Goal: Task Accomplishment & Management: Manage account settings

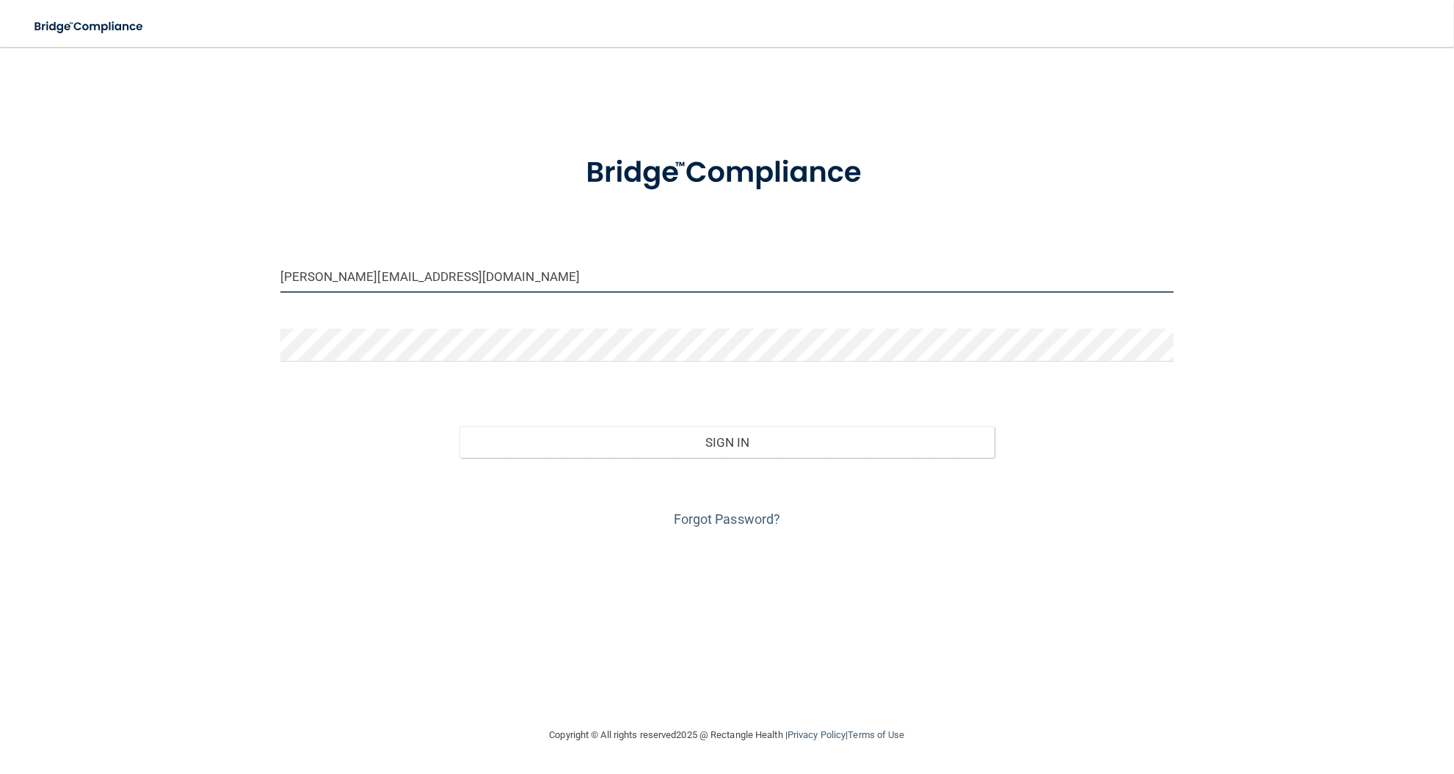
click at [392, 280] on input "[PERSON_NAME][EMAIL_ADDRESS][DOMAIN_NAME]" at bounding box center [726, 276] width 893 height 33
type input "[EMAIL_ADDRESS][DOMAIN_NAME]"
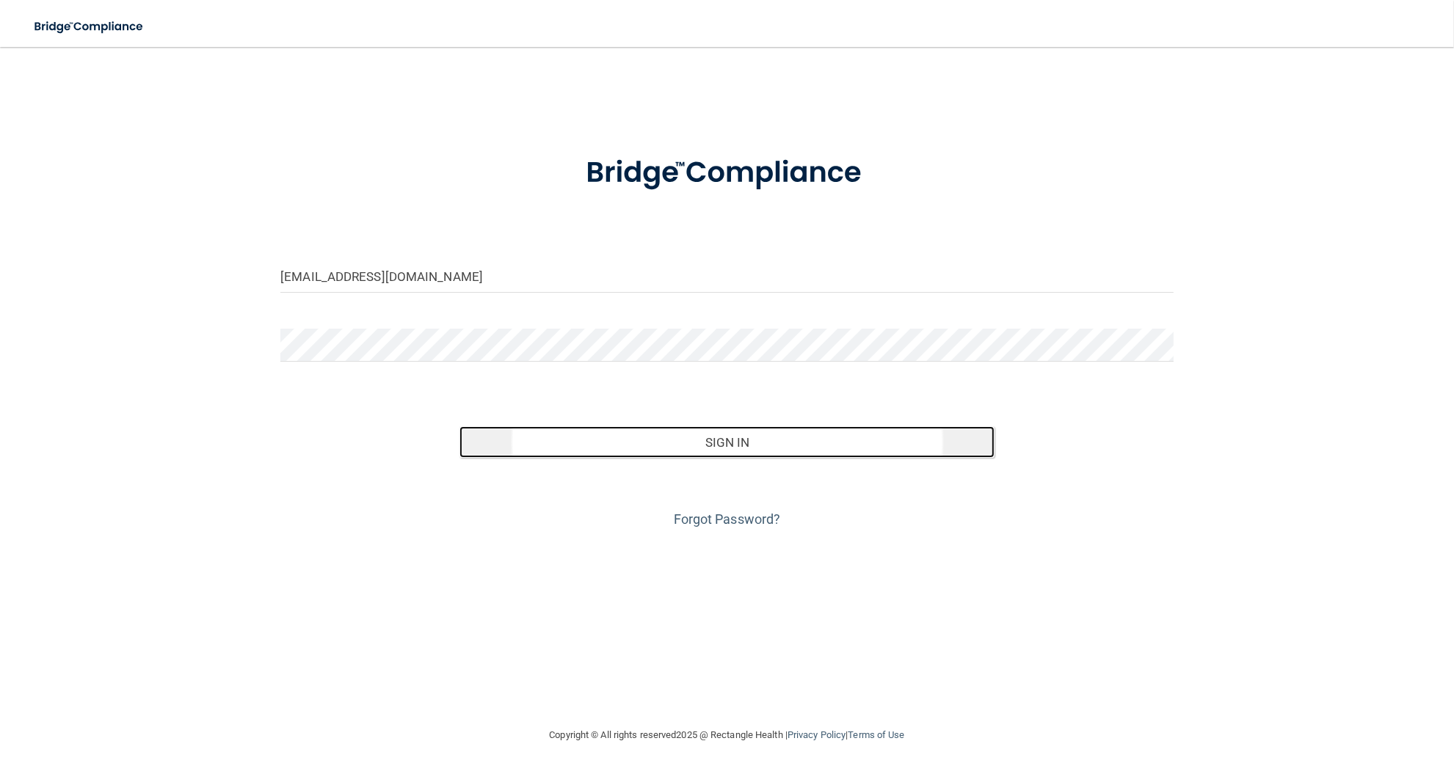
click at [711, 448] on button "Sign In" at bounding box center [727, 442] width 536 height 32
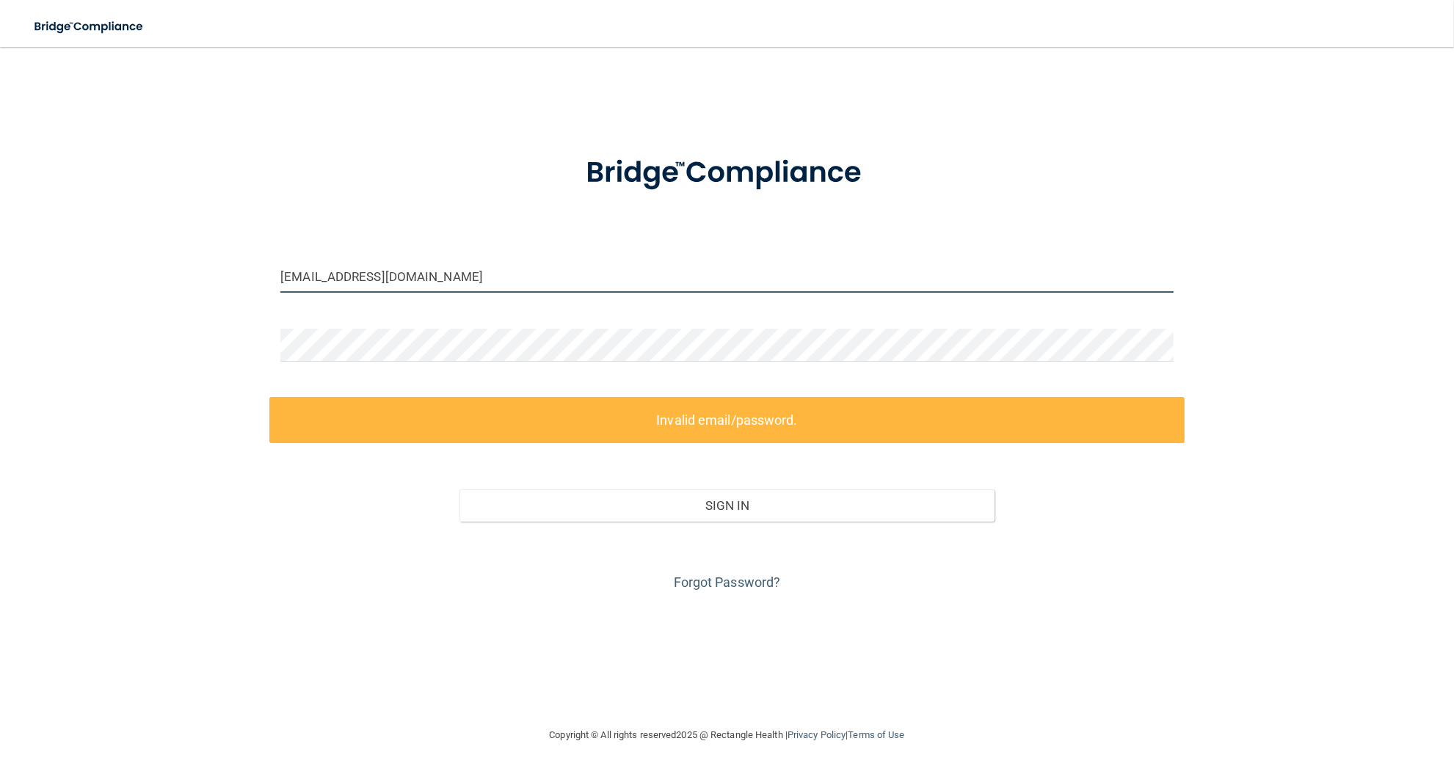
click at [360, 280] on input "[EMAIL_ADDRESS][DOMAIN_NAME]" at bounding box center [726, 276] width 893 height 33
click at [677, 244] on form "[EMAIL_ADDRESS][DOMAIN_NAME] Invalid email/password. You don't have permission …" at bounding box center [726, 364] width 893 height 459
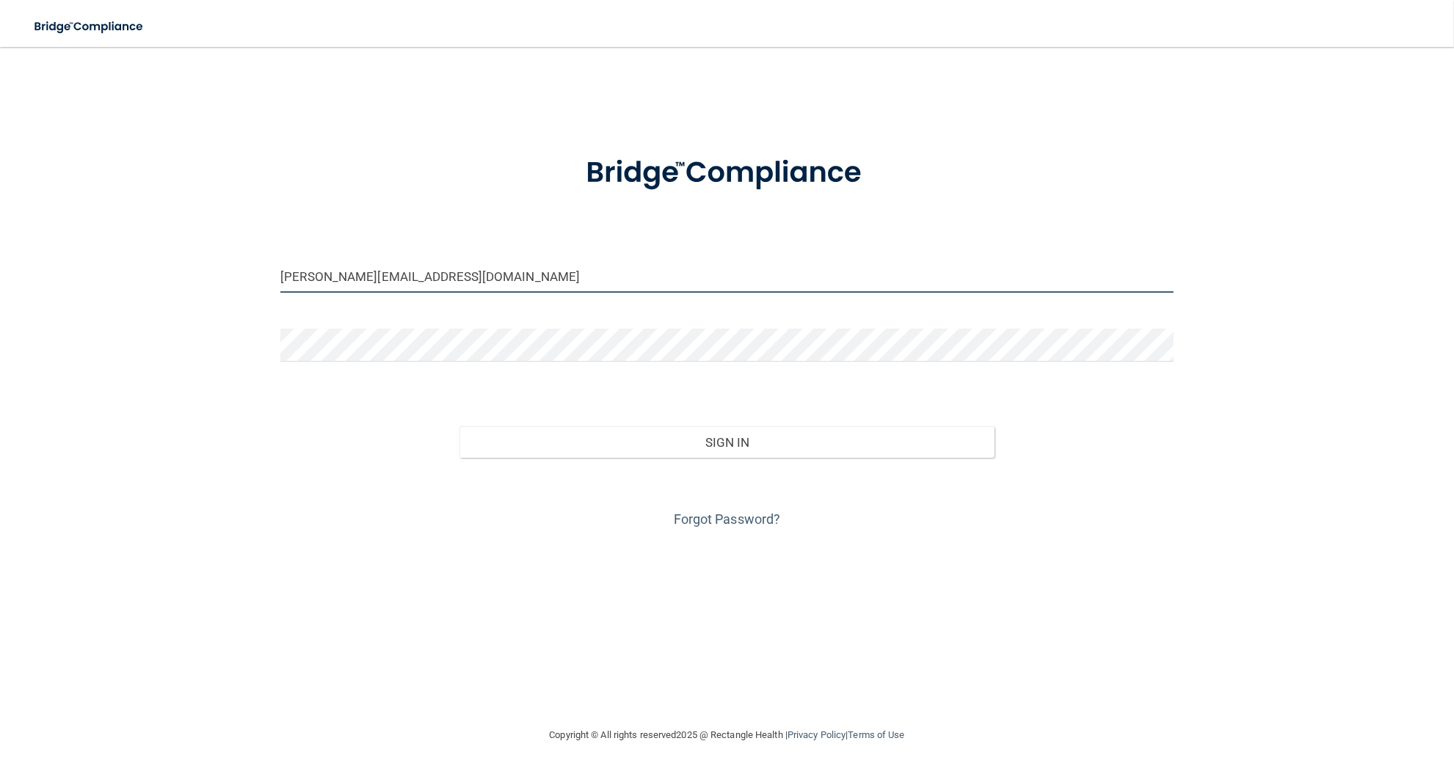
click at [406, 280] on input "[PERSON_NAME][EMAIL_ADDRESS][DOMAIN_NAME]" at bounding box center [726, 276] width 893 height 33
type input "[EMAIL_ADDRESS][DOMAIN_NAME]"
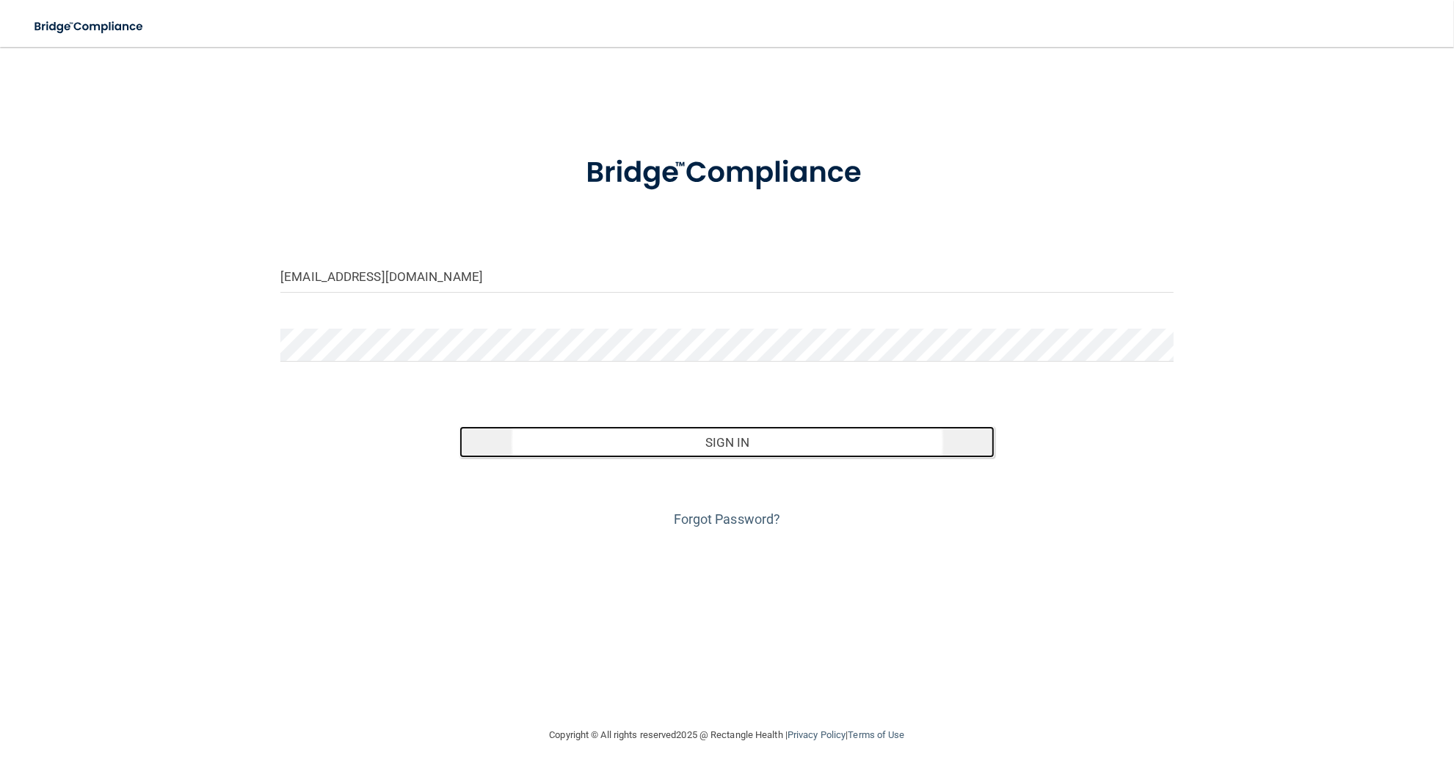
click at [725, 451] on button "Sign In" at bounding box center [727, 442] width 536 height 32
click at [739, 443] on button "Sign In" at bounding box center [727, 442] width 536 height 32
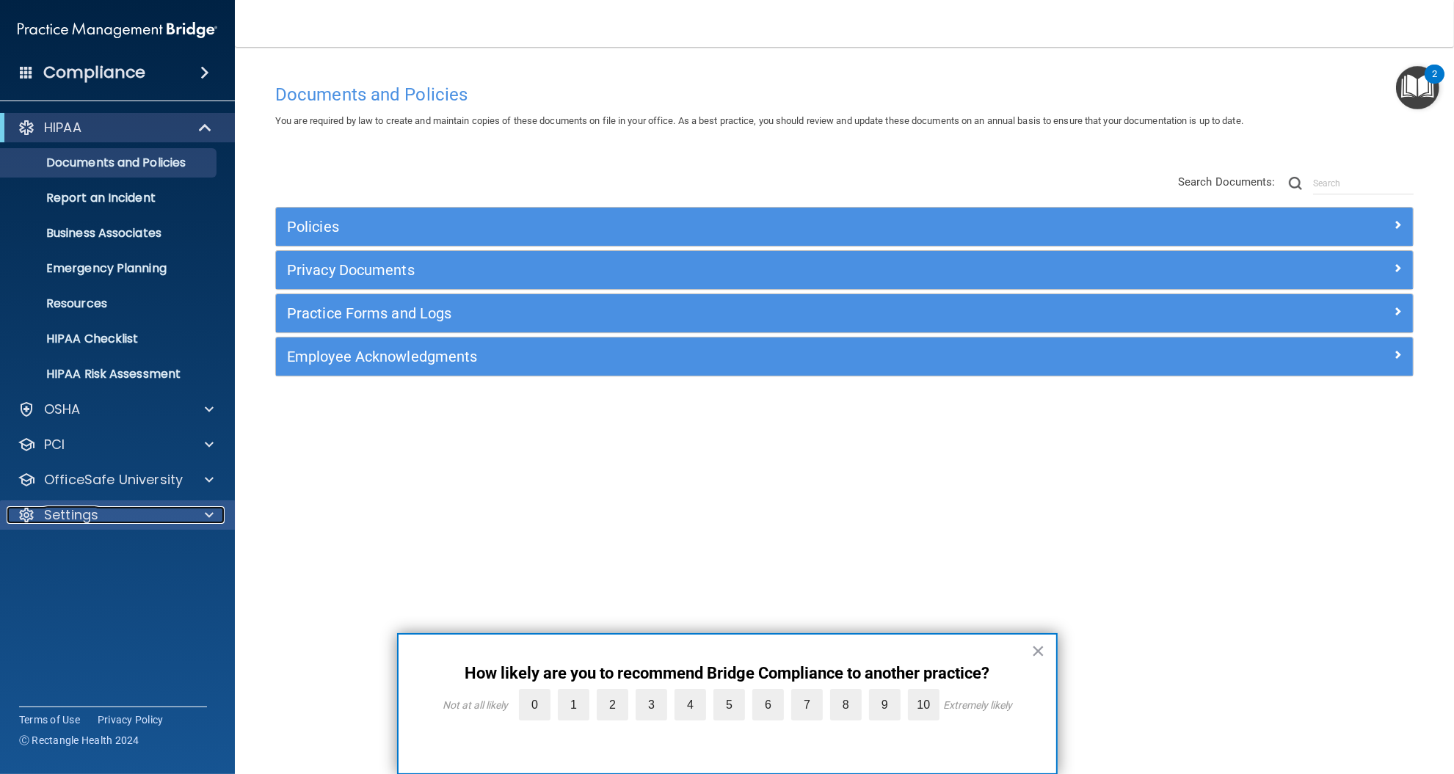
click at [132, 514] on div "Settings" at bounding box center [98, 515] width 182 height 18
click at [87, 616] on p "Services" at bounding box center [110, 620] width 200 height 15
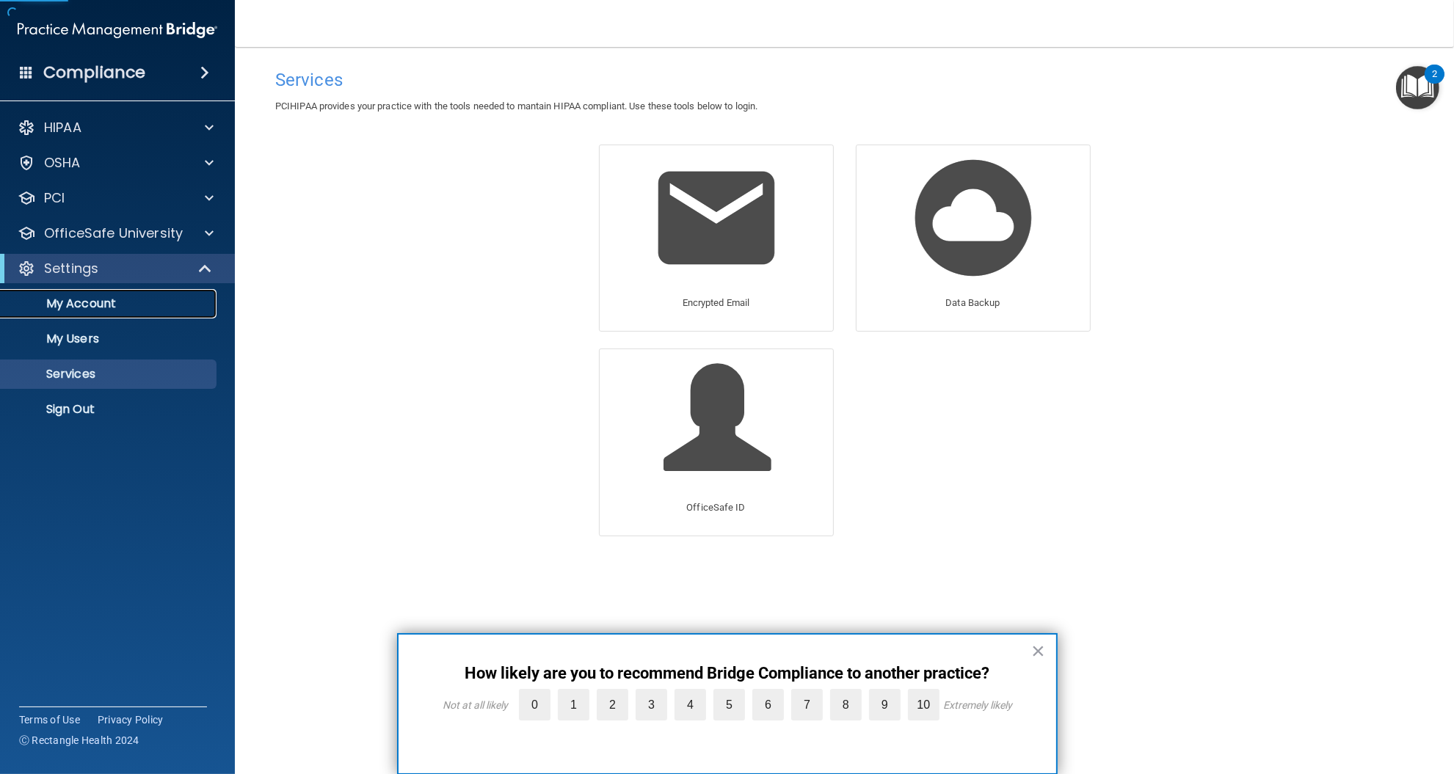
click at [90, 303] on p "My Account" at bounding box center [110, 303] width 200 height 15
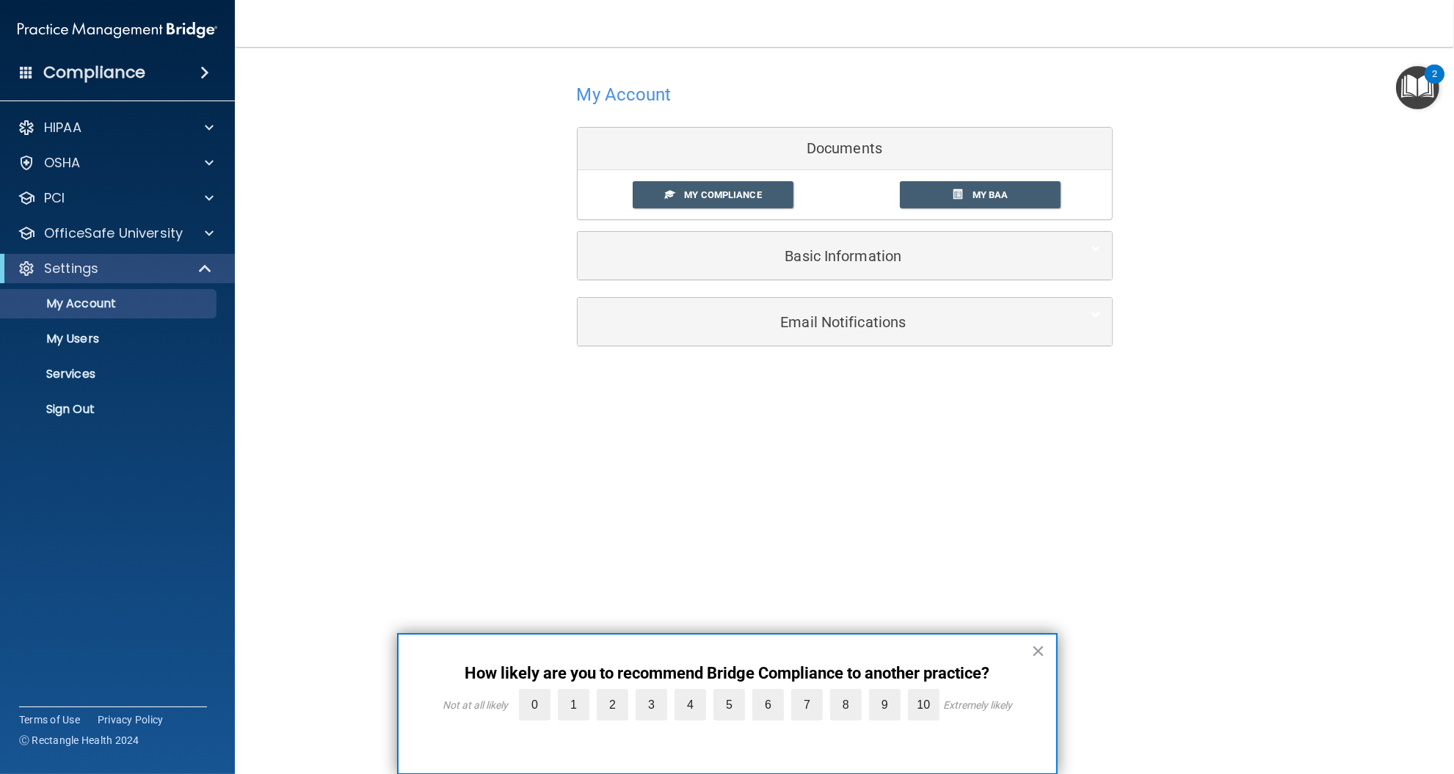
click at [410, 568] on div "My Account Documents My Compliance My Compliance My BAA Basic Information Full …" at bounding box center [844, 387] width 1160 height 650
click at [133, 75] on h4 "Compliance" at bounding box center [94, 72] width 102 height 21
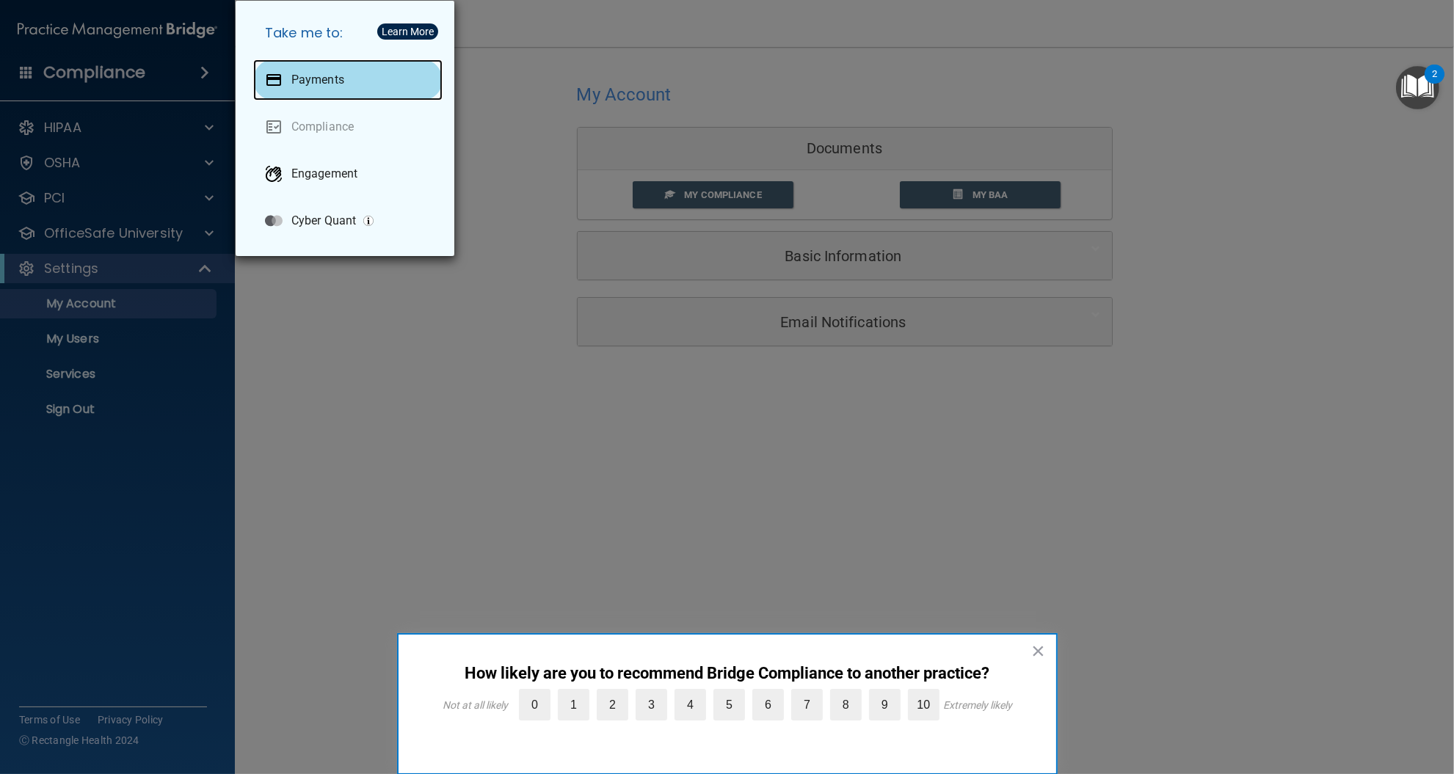
click at [324, 76] on p "Payments" at bounding box center [317, 80] width 53 height 15
click at [346, 337] on div "Take me to: Payments Compliance Engagement Cyber Quant" at bounding box center [727, 387] width 1454 height 774
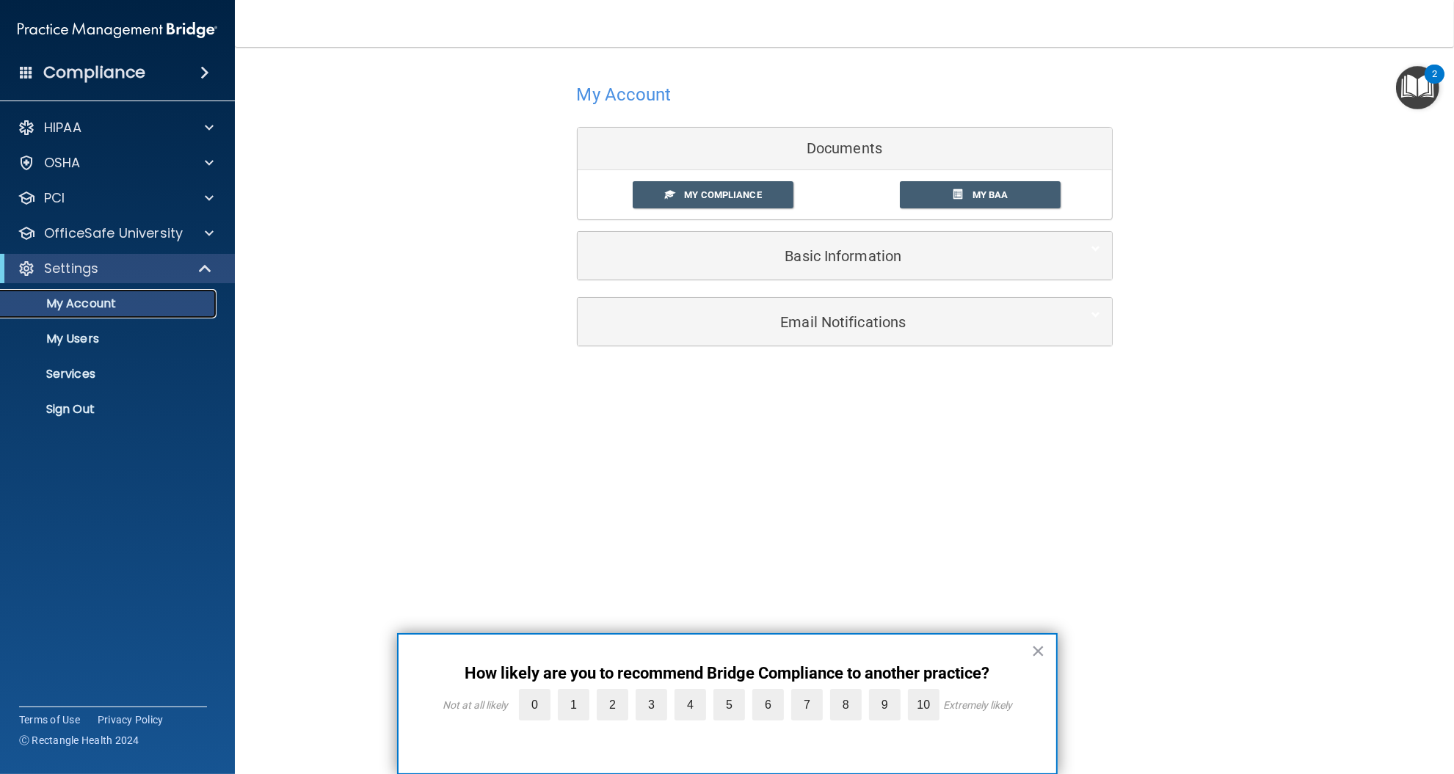
click at [116, 312] on link "My Account" at bounding box center [100, 303] width 231 height 29
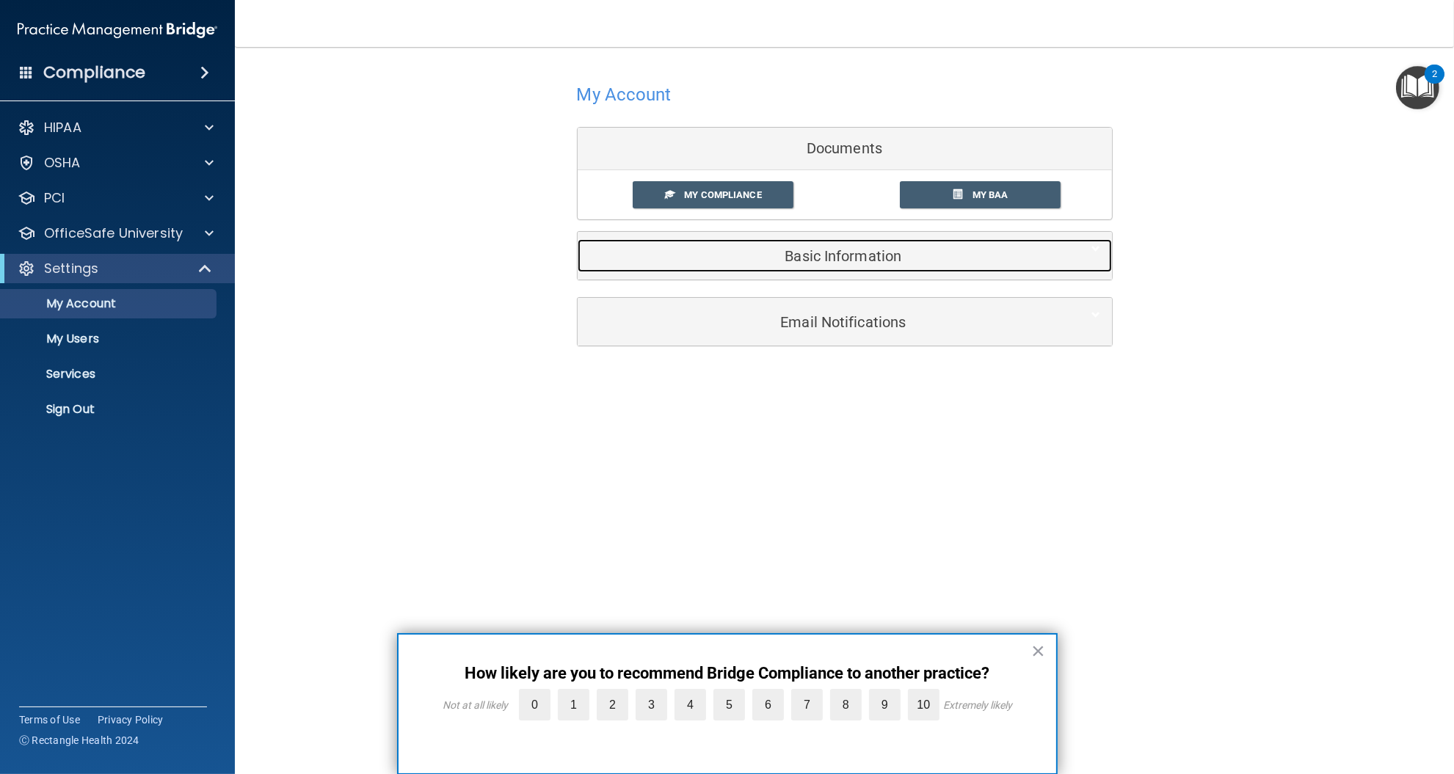
click at [841, 261] on h5 "Basic Information" at bounding box center [822, 256] width 467 height 16
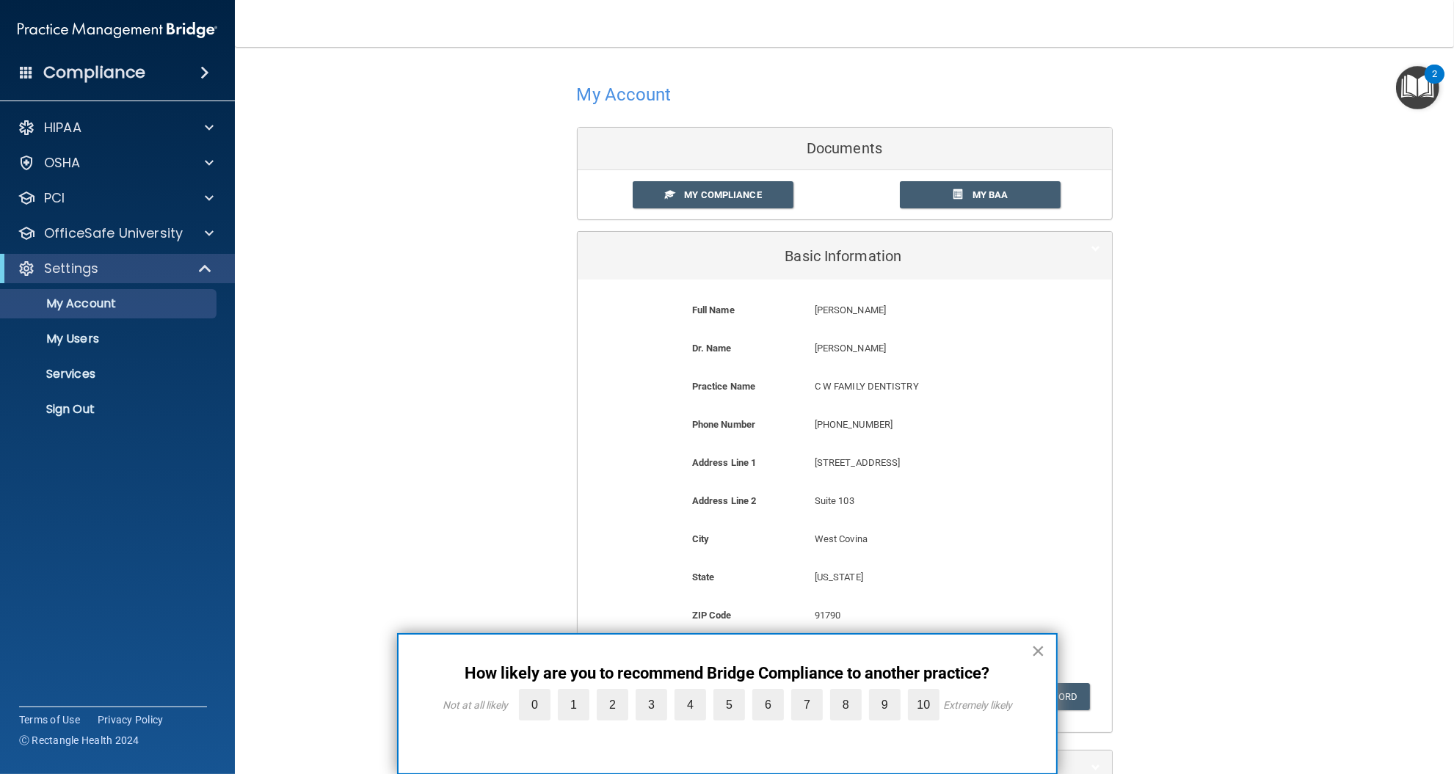
click at [1036, 651] on button "×" at bounding box center [1038, 650] width 14 height 23
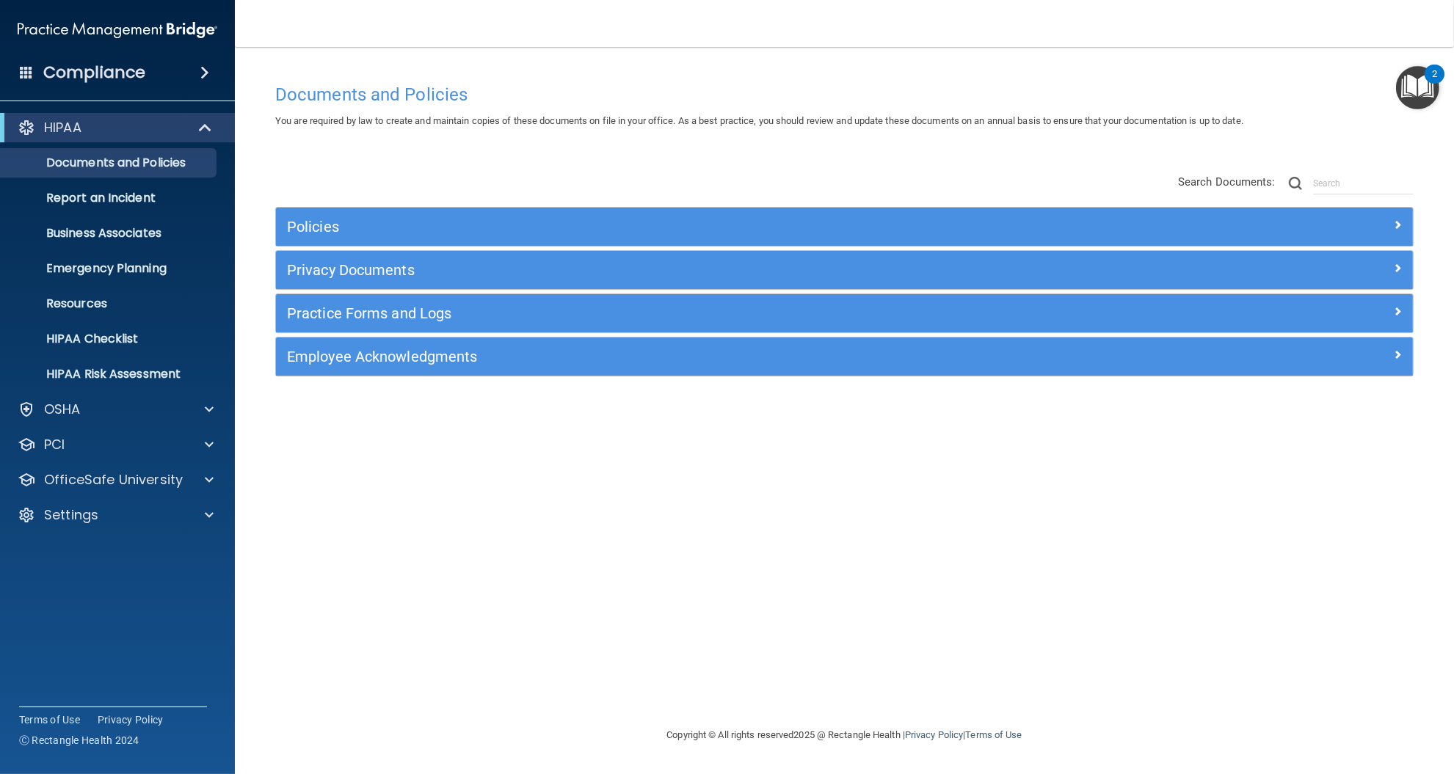
click at [208, 75] on span at bounding box center [204, 73] width 9 height 18
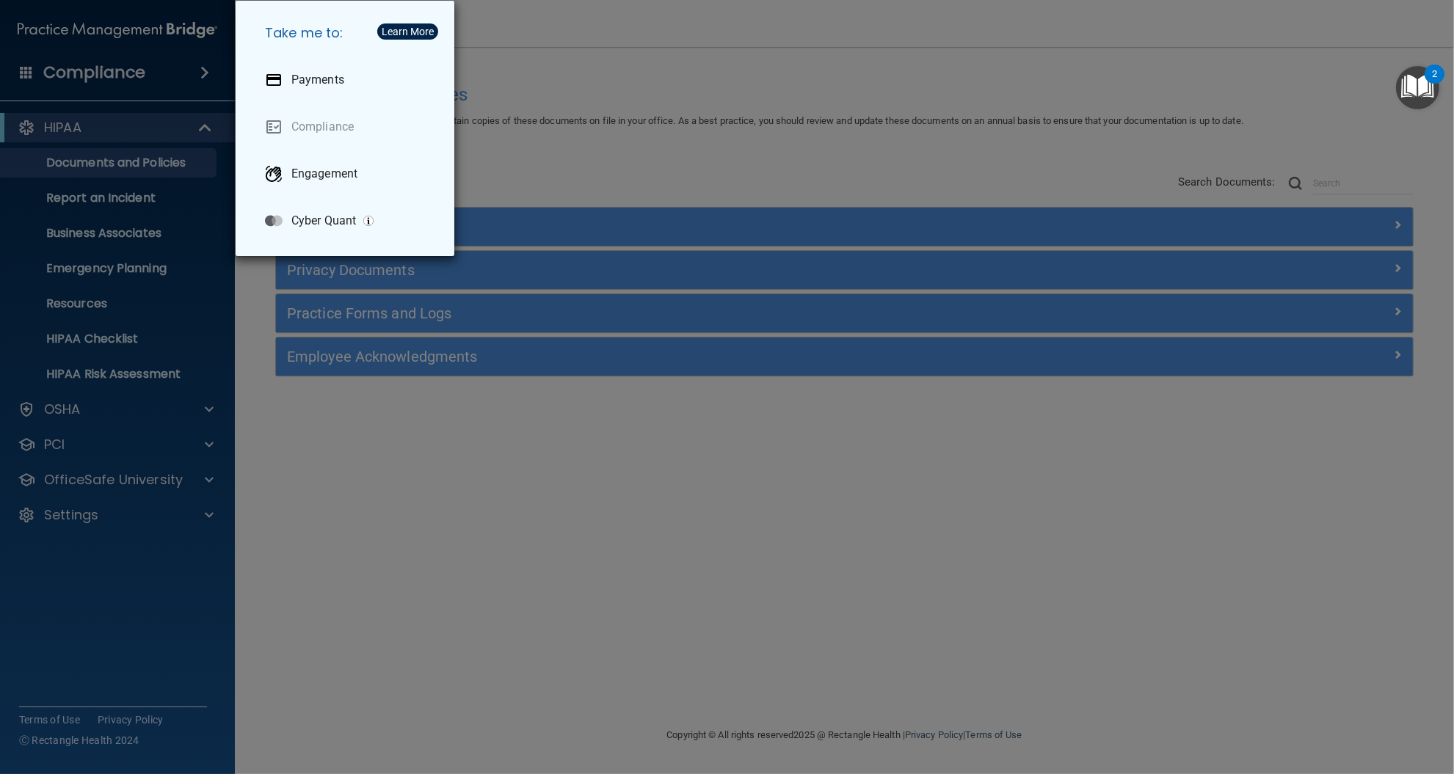
click at [70, 97] on div "Take me to: Payments Compliance Engagement Cyber Quant" at bounding box center [727, 387] width 1454 height 774
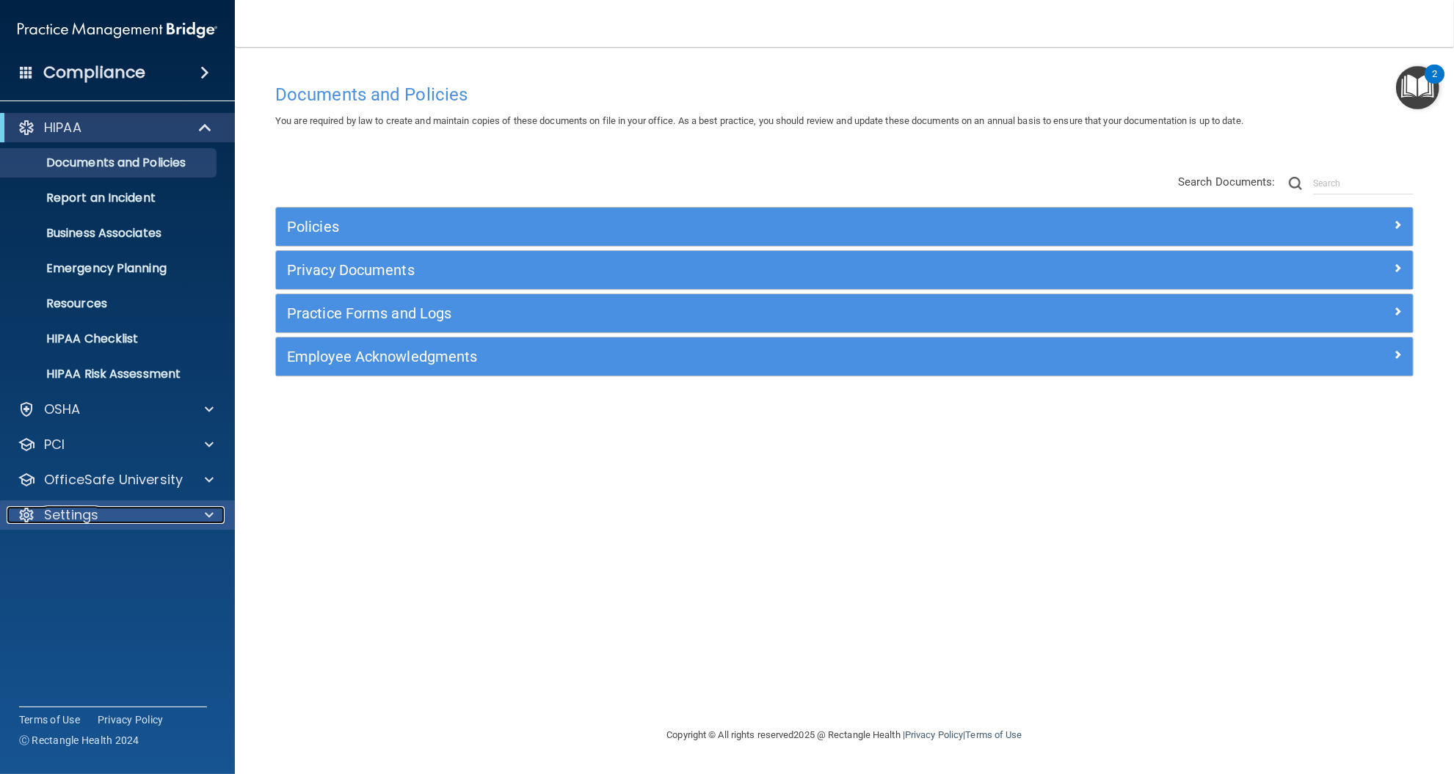
click at [81, 517] on p "Settings" at bounding box center [71, 515] width 54 height 18
click at [117, 553] on p "My Account" at bounding box center [110, 550] width 200 height 15
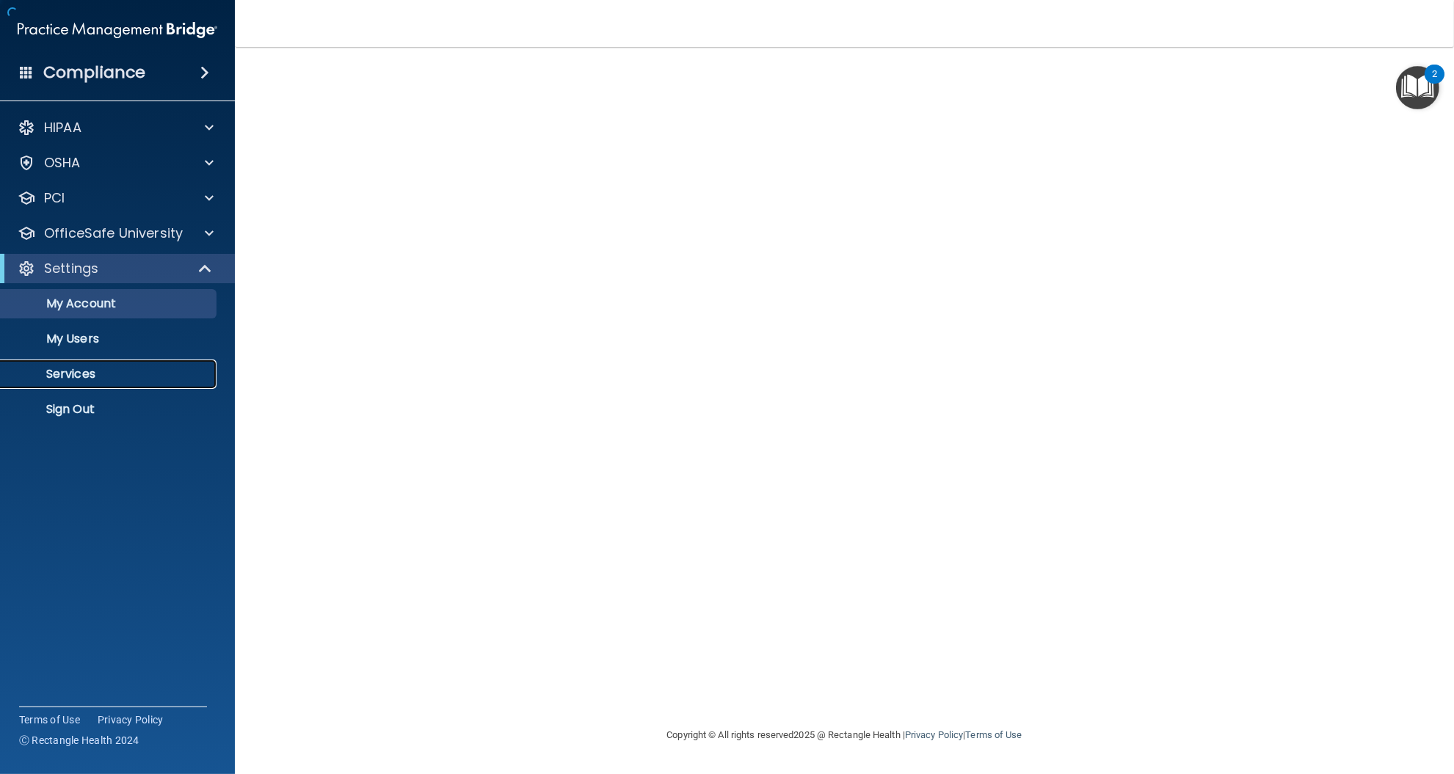
click at [85, 372] on p "Services" at bounding box center [110, 374] width 200 height 15
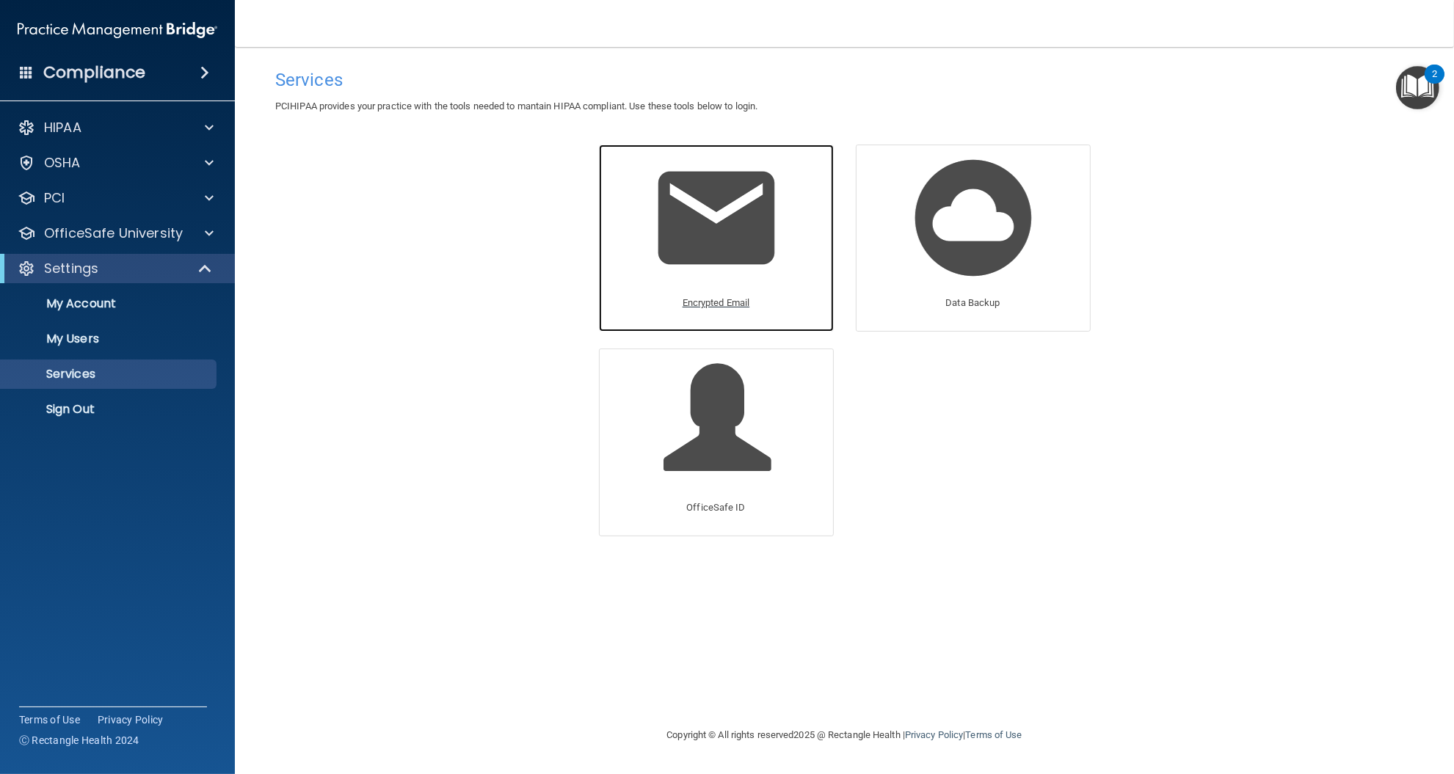
click at [731, 300] on p "Encrypted Email" at bounding box center [716, 303] width 68 height 18
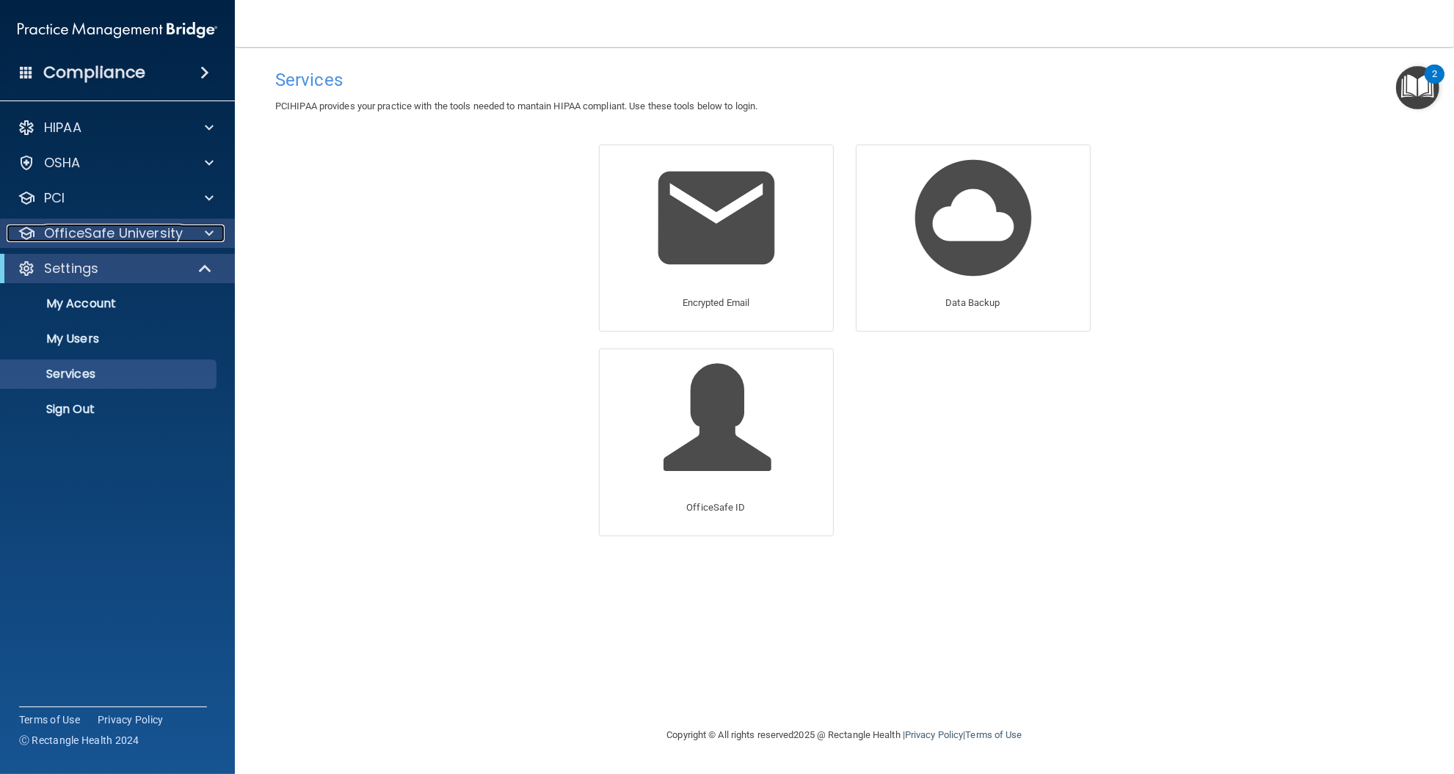
click at [93, 235] on p "OfficeSafe University" at bounding box center [113, 234] width 139 height 18
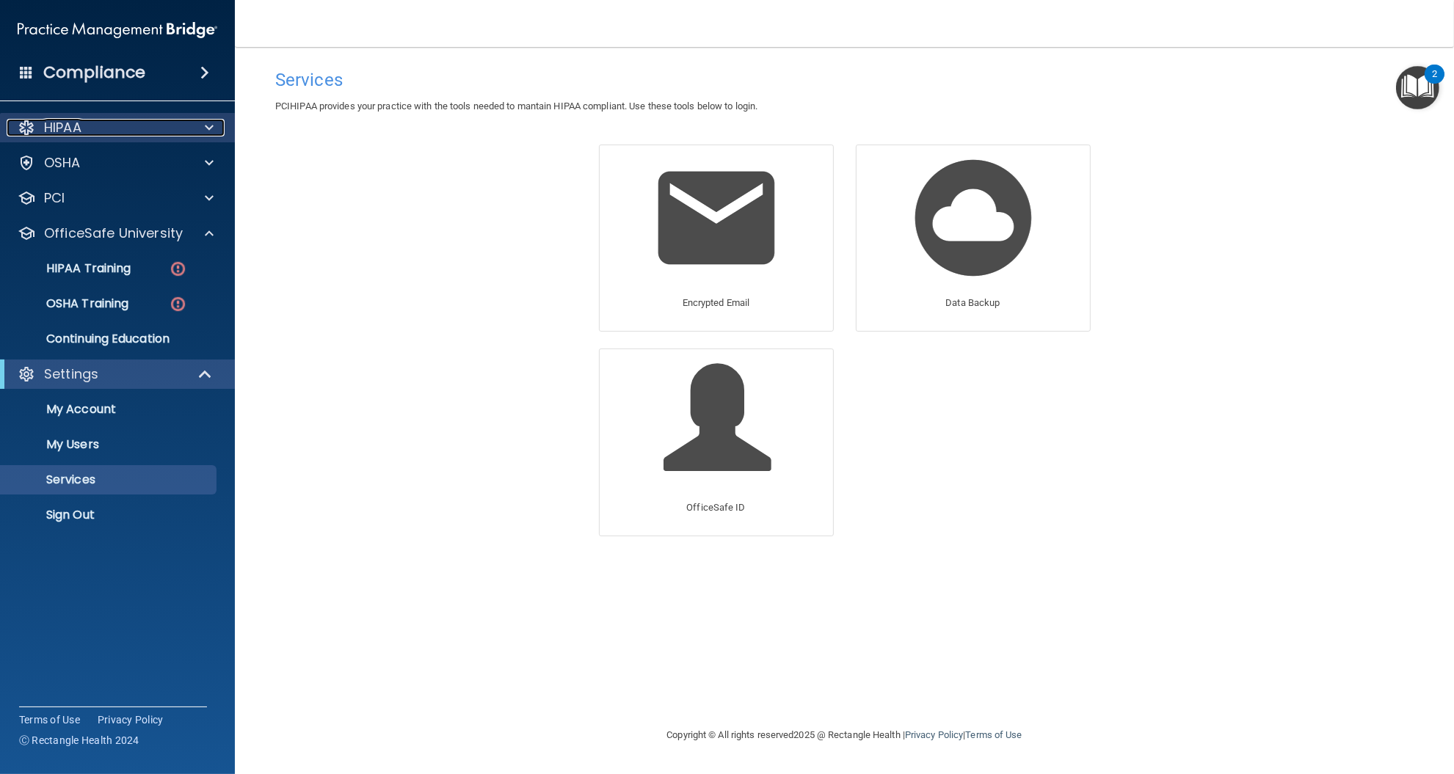
click at [95, 132] on div "HIPAA" at bounding box center [98, 128] width 182 height 18
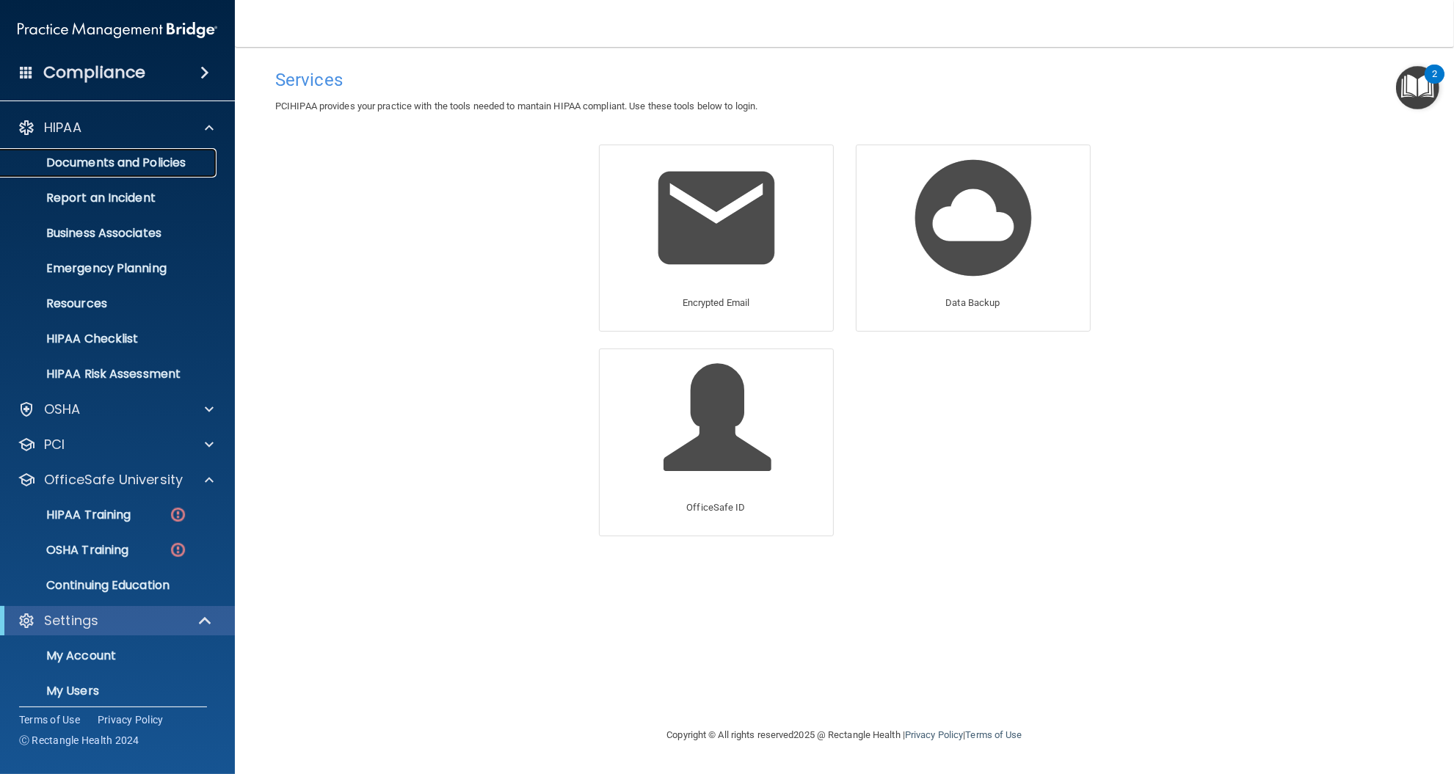
click at [106, 170] on p "Documents and Policies" at bounding box center [110, 163] width 200 height 15
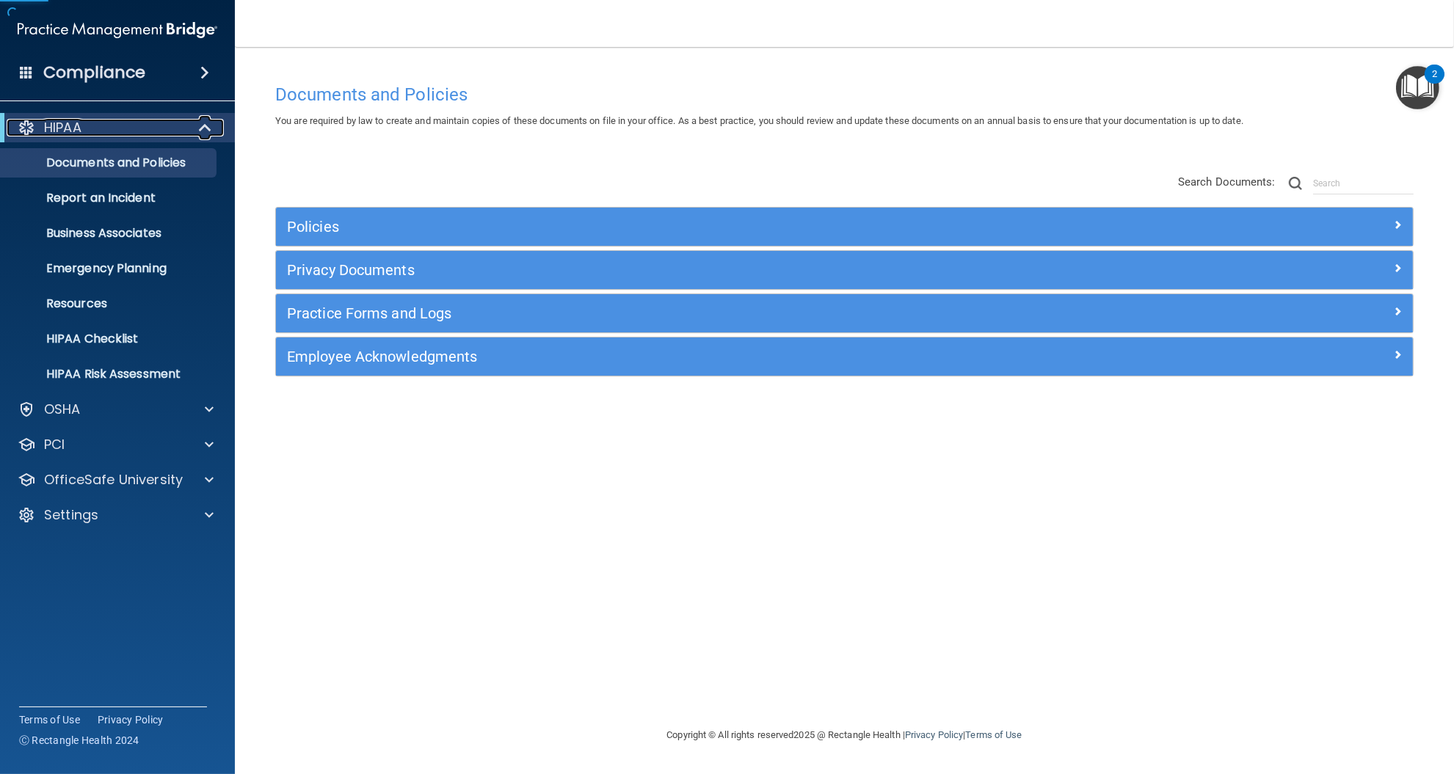
click at [104, 131] on div "HIPAA" at bounding box center [97, 128] width 181 height 18
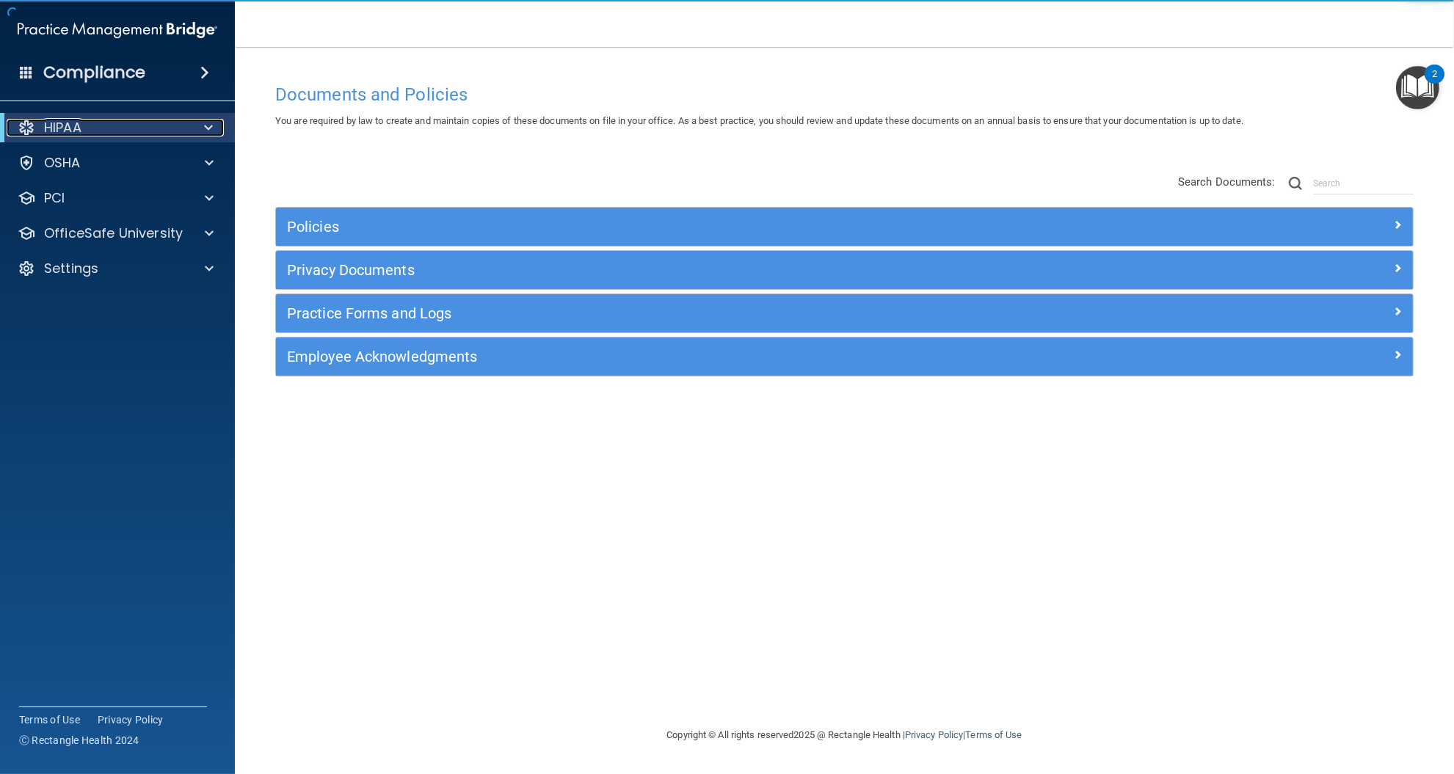
click at [104, 131] on div "HIPAA" at bounding box center [97, 128] width 181 height 18
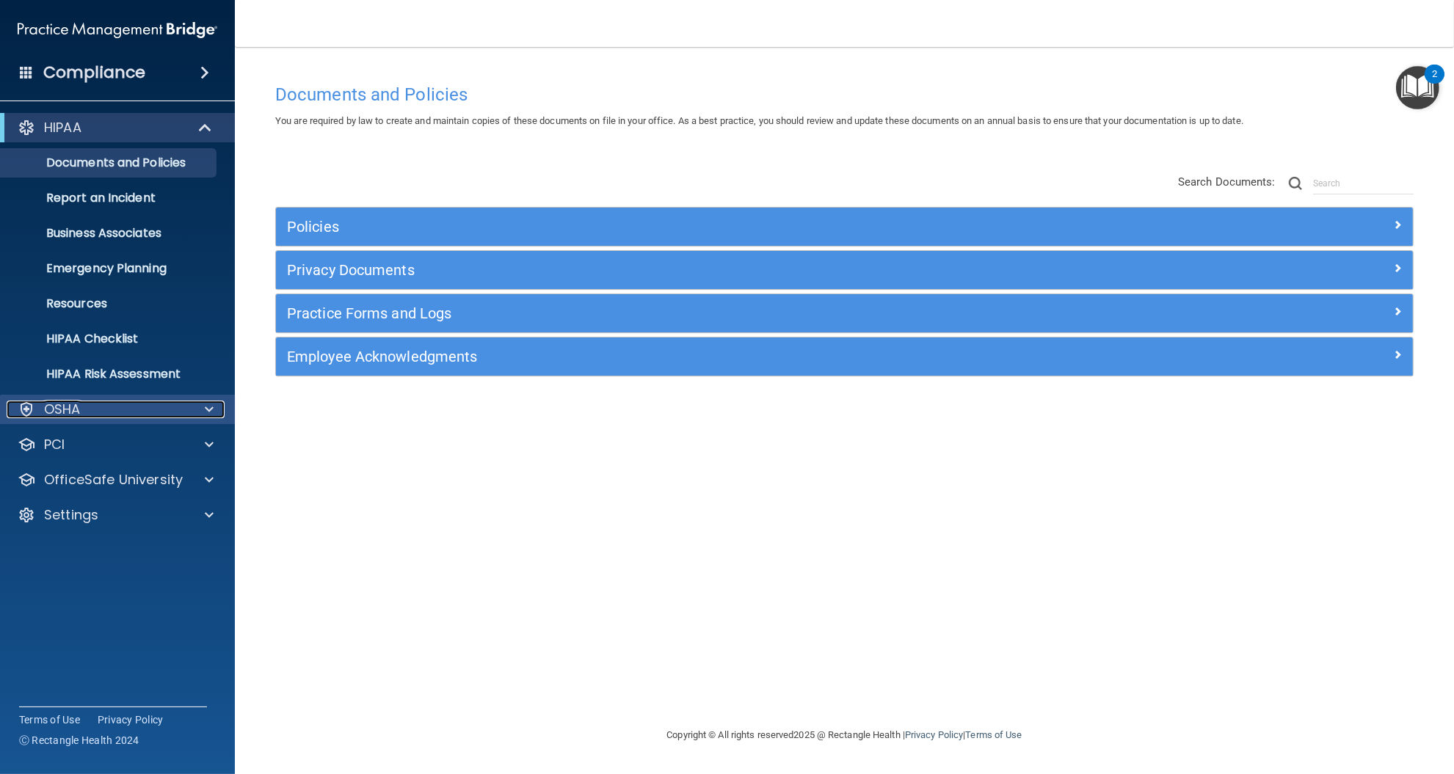
click at [103, 408] on div "OSHA" at bounding box center [98, 410] width 182 height 18
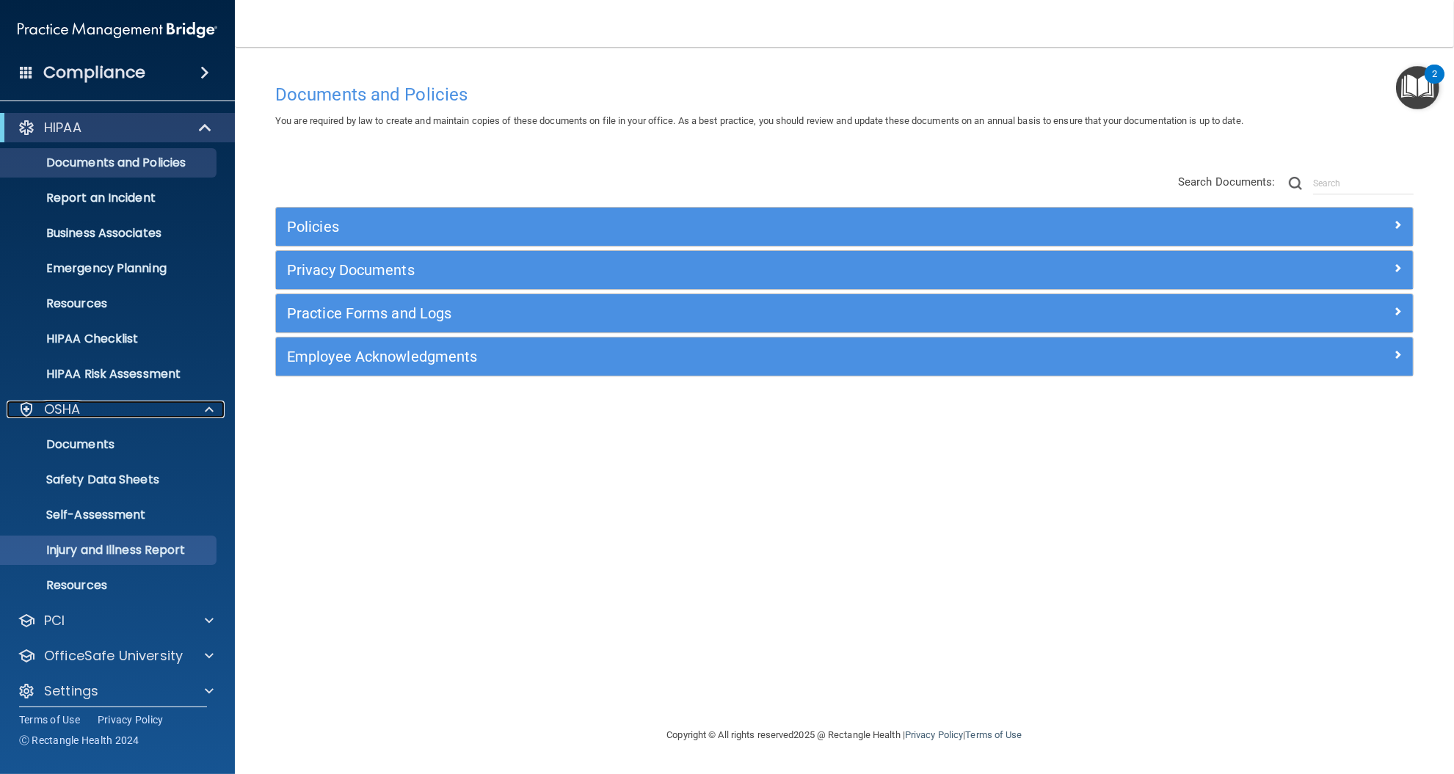
scroll to position [10, 0]
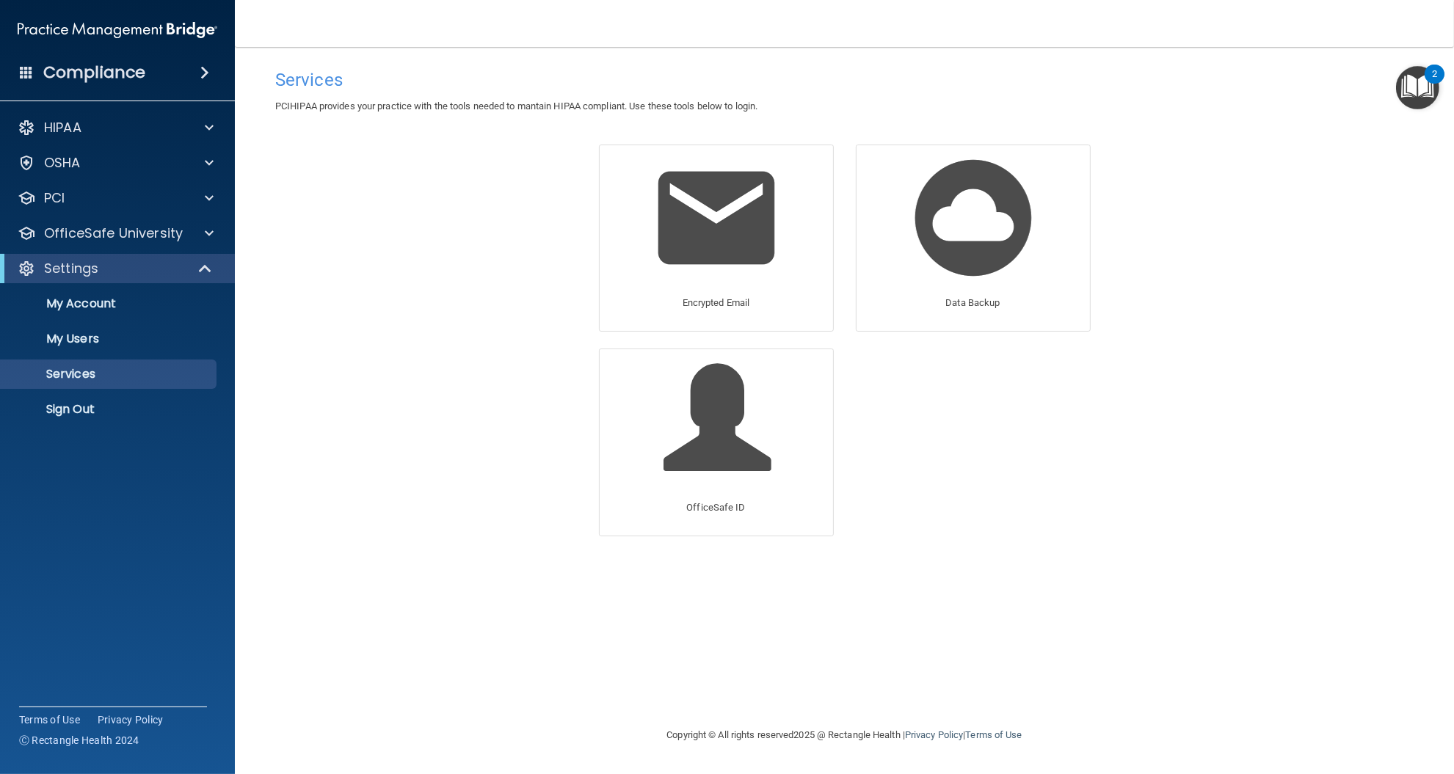
click at [1420, 88] on img "Open Resource Center, 2 new notifications" at bounding box center [1417, 87] width 43 height 43
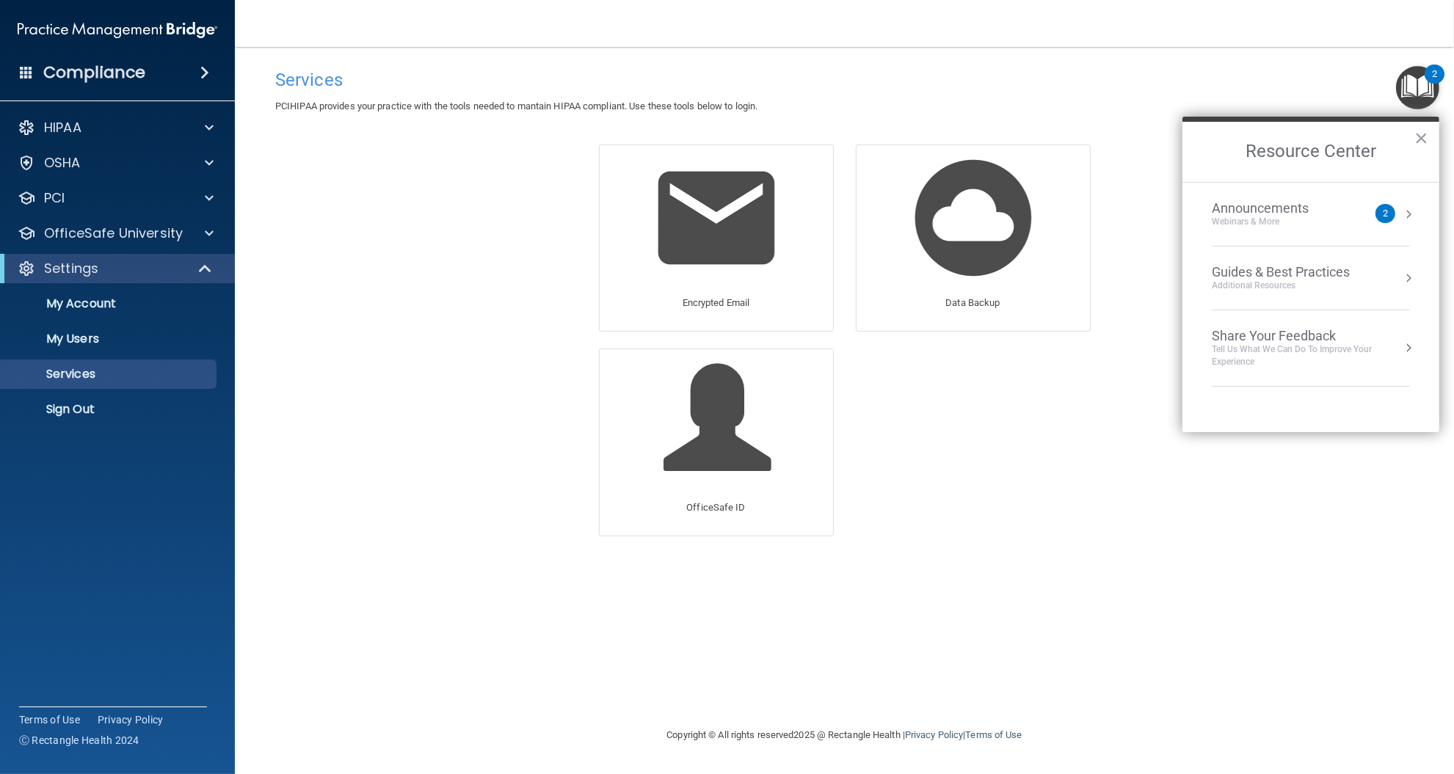
click at [1388, 213] on div "2" at bounding box center [1385, 213] width 20 height 19
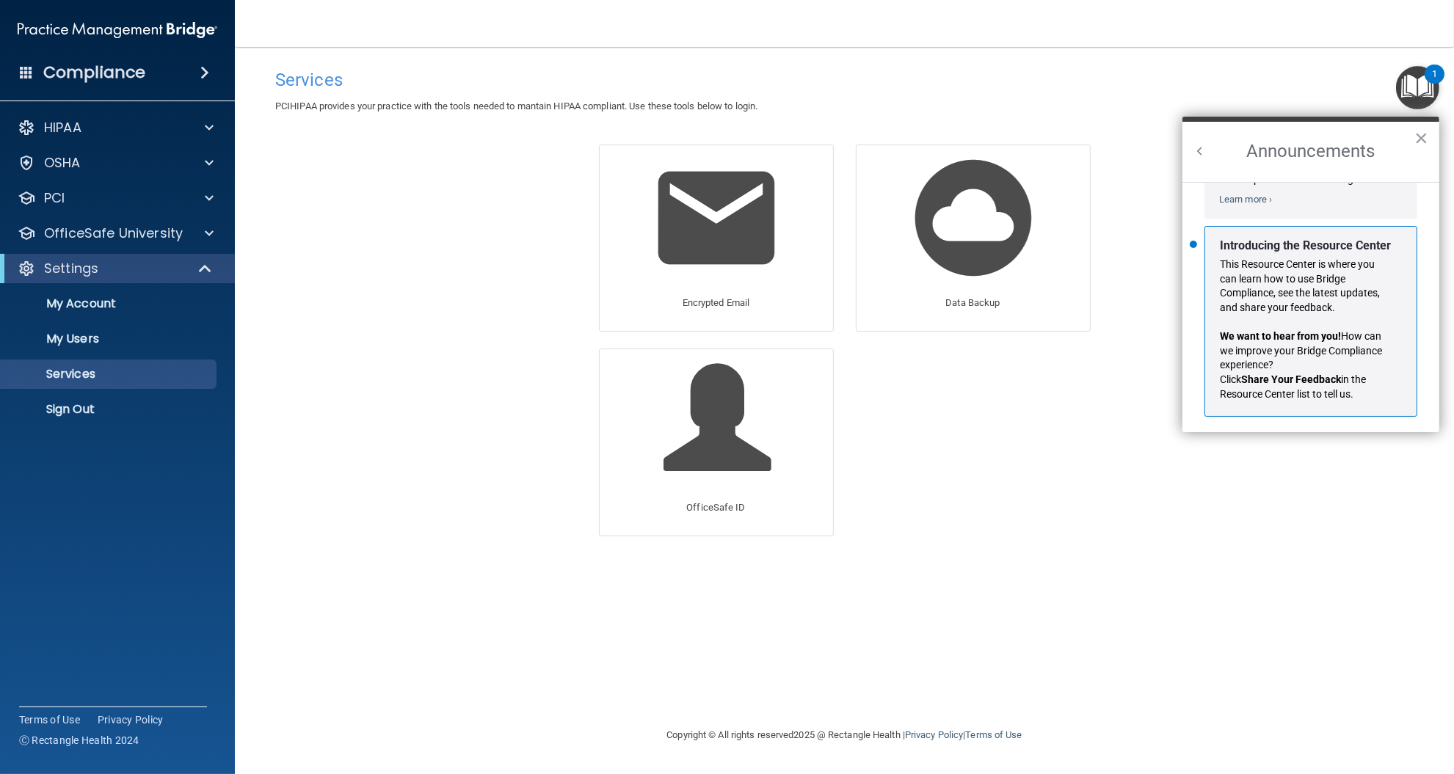
scroll to position [239, 0]
click at [1422, 139] on button "×" at bounding box center [1421, 137] width 14 height 23
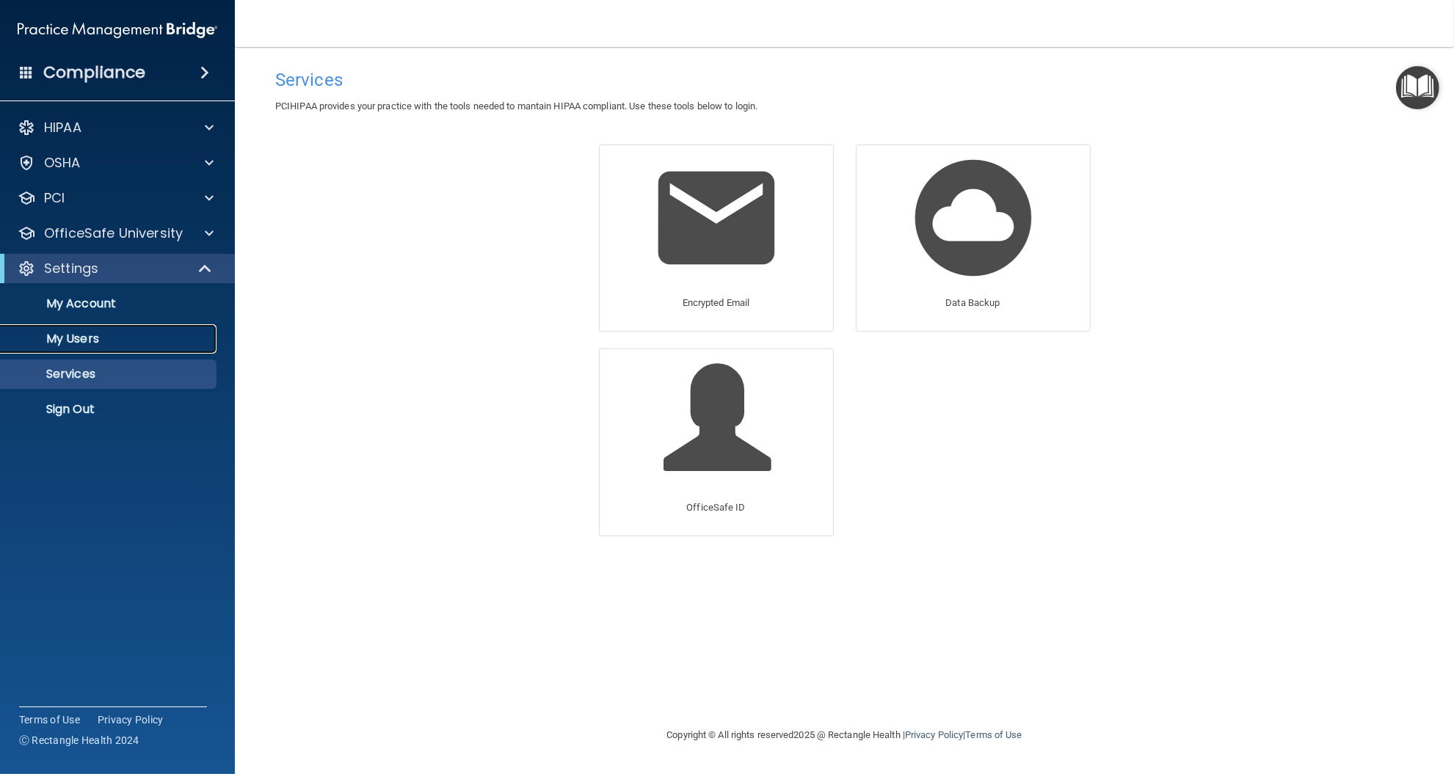
click at [61, 341] on p "My Users" at bounding box center [110, 339] width 200 height 15
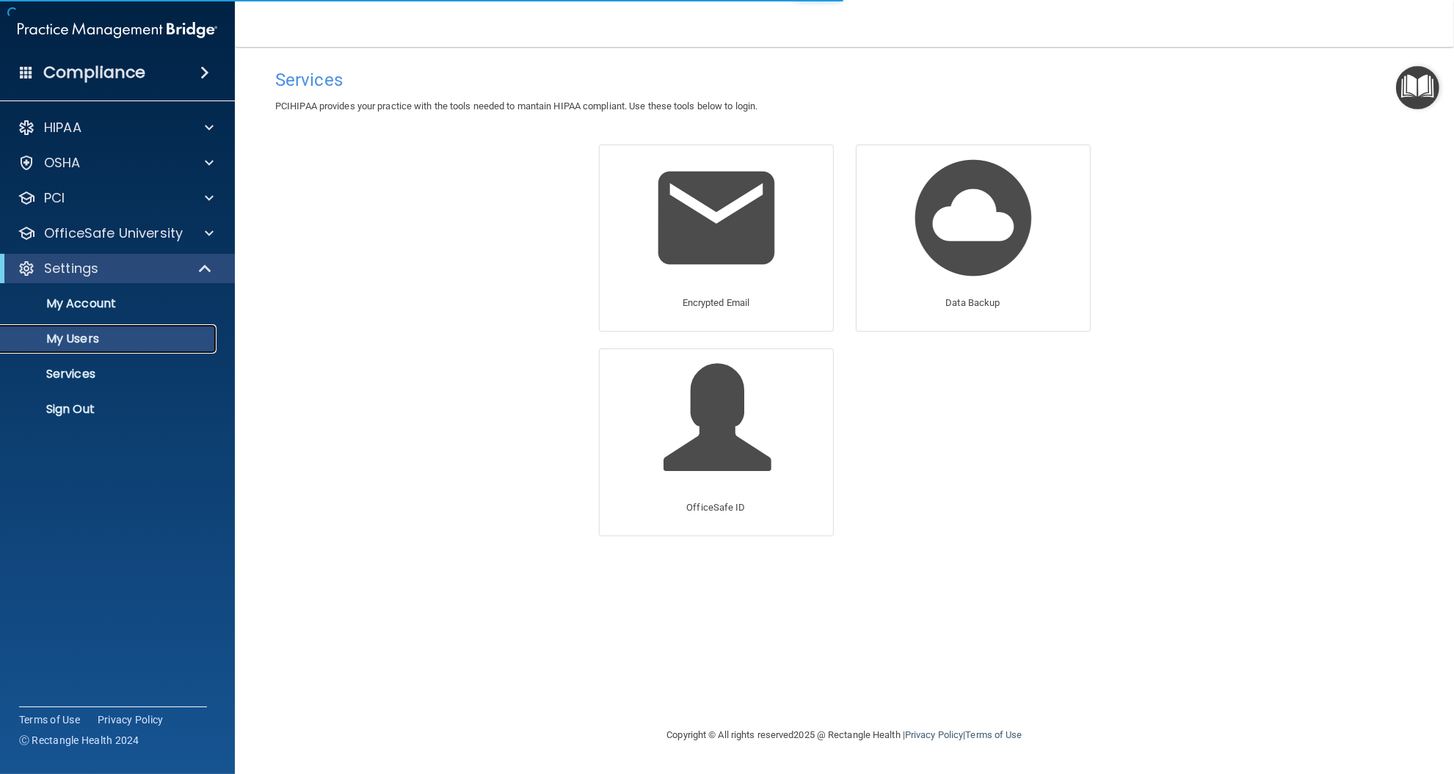
select select "20"
